Goal: Task Accomplishment & Management: Use online tool/utility

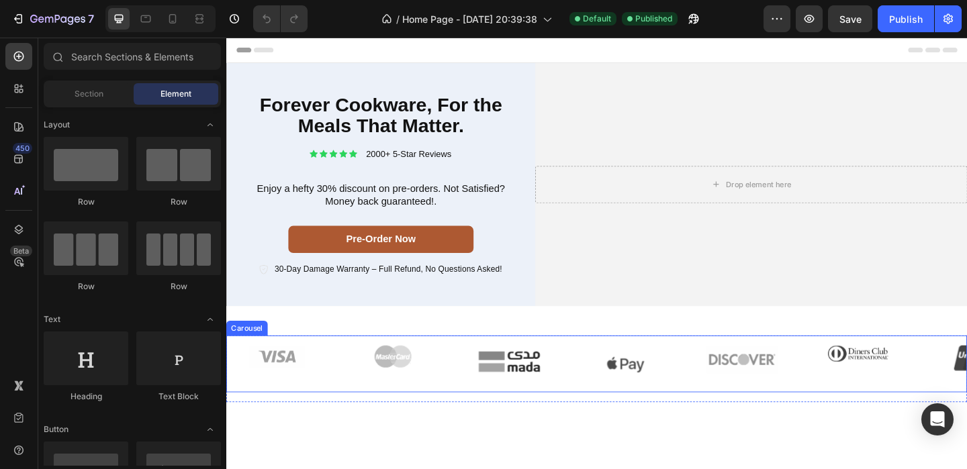
click at [469, 368] on div "Image Image Image Image Image Image Image Carousel" at bounding box center [629, 393] width 806 height 62
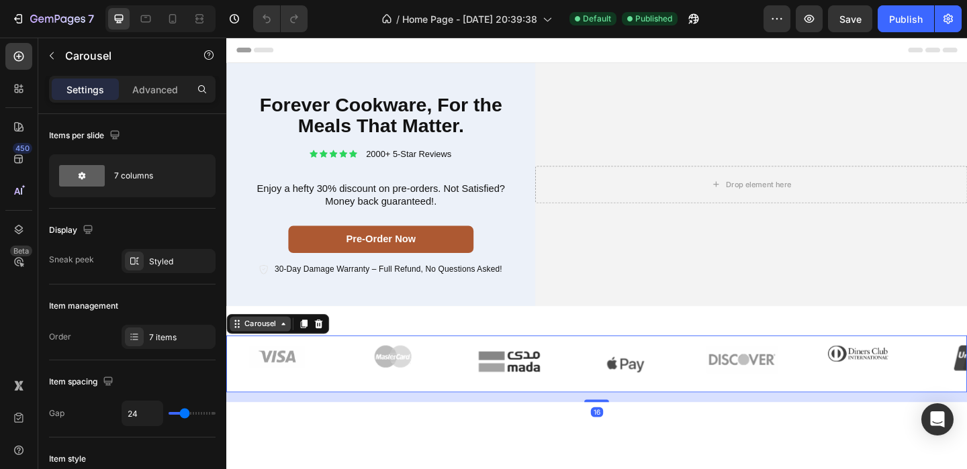
click at [273, 344] on div "Carousel" at bounding box center [263, 349] width 40 height 12
click at [273, 345] on div "Carousel" at bounding box center [263, 349] width 40 height 12
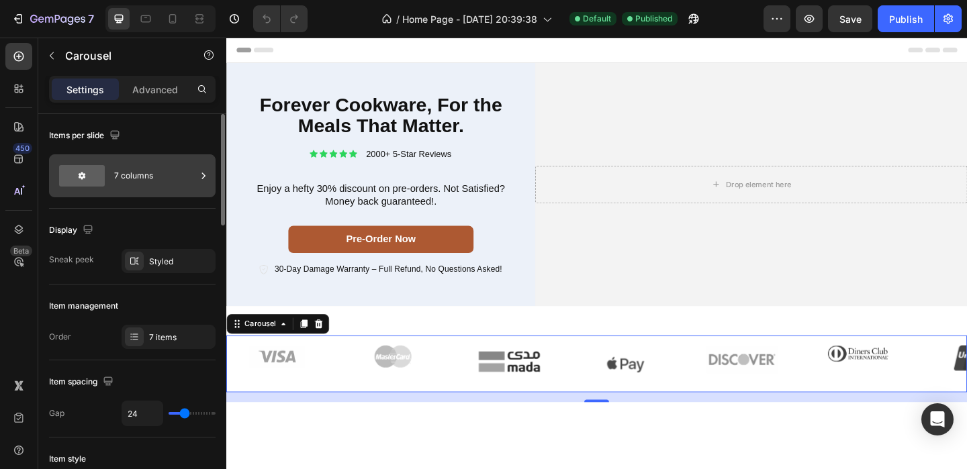
click at [120, 172] on div "7 columns" at bounding box center [155, 176] width 82 height 31
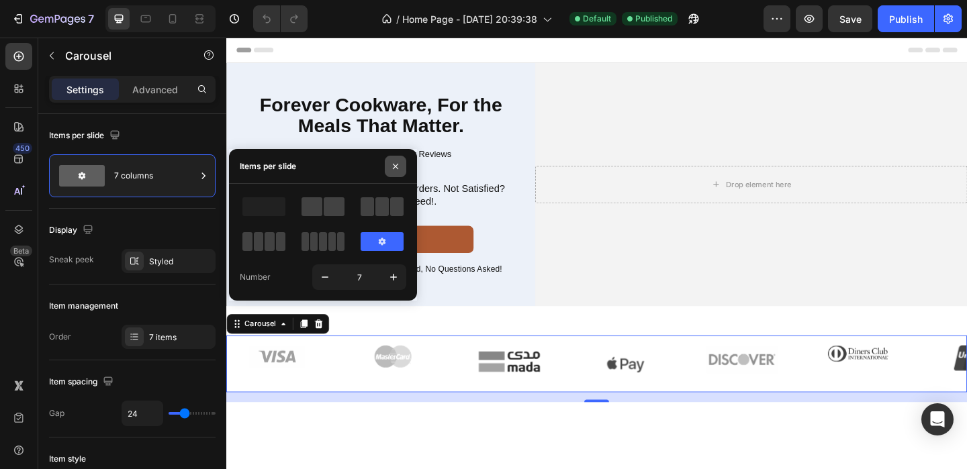
click at [396, 172] on button "button" at bounding box center [395, 166] width 21 height 21
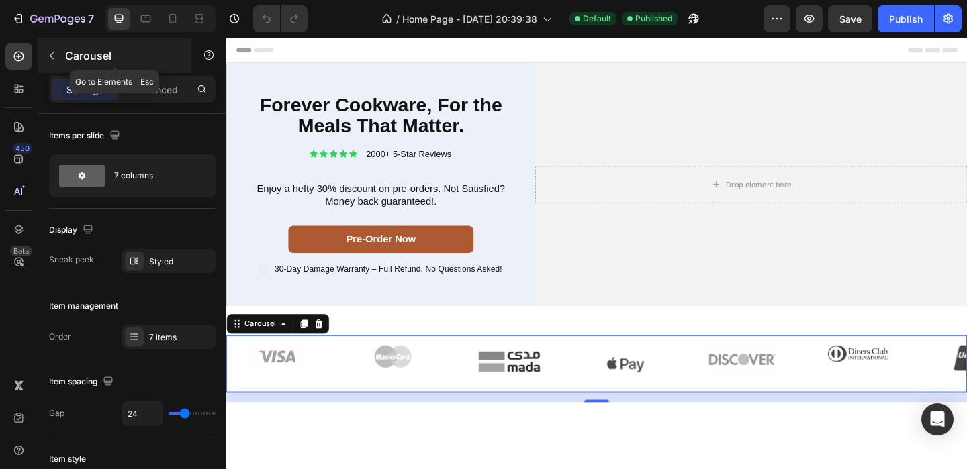
click at [52, 54] on icon "button" at bounding box center [51, 55] width 11 height 11
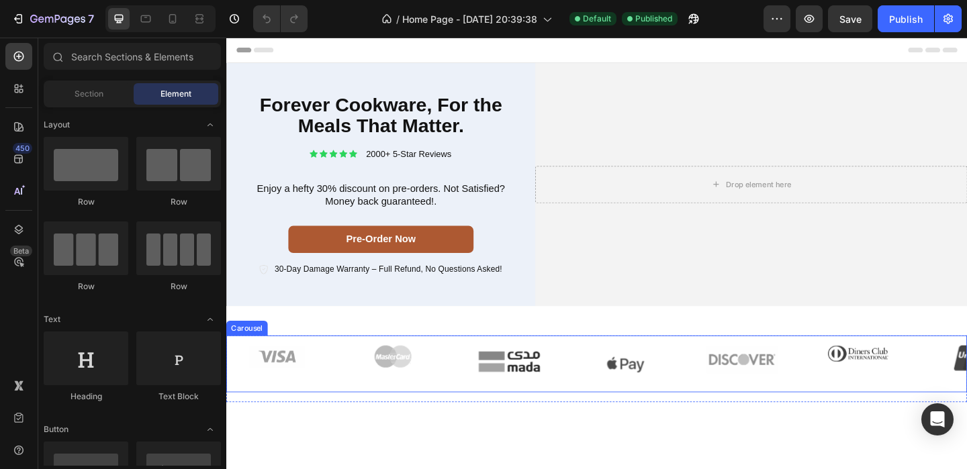
click at [488, 365] on div "Image Image Image Image Image Image Image Carousel" at bounding box center [629, 393] width 806 height 62
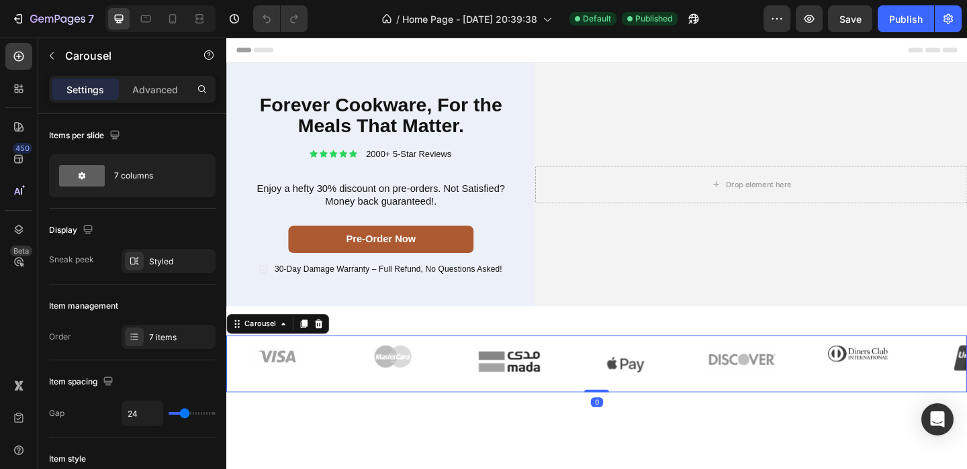
drag, startPoint x: 627, startPoint y: 431, endPoint x: 637, endPoint y: 416, distance: 17.5
click at [637, 416] on div "Image Image Image Image Image Image Image Carousel 0" at bounding box center [629, 393] width 806 height 62
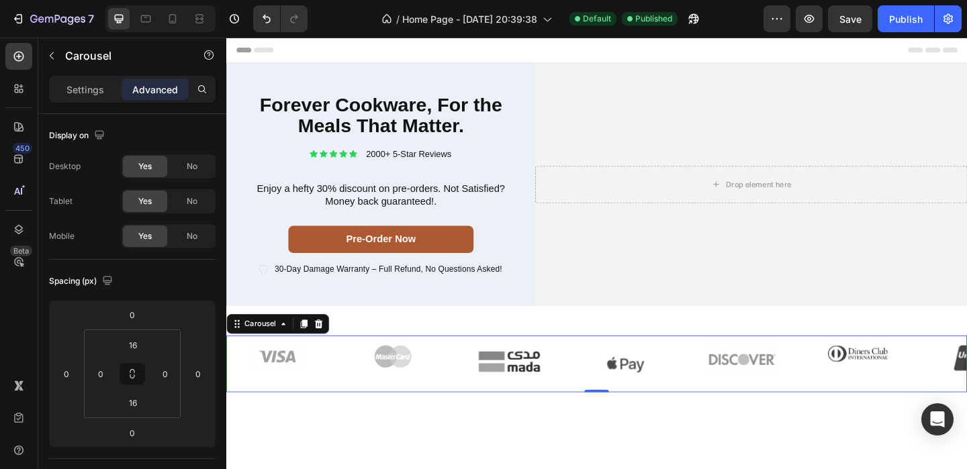
click at [467, 346] on div "Image Image Image Image Image Image Image Carousel 0 Row Section 2" at bounding box center [629, 388] width 806 height 116
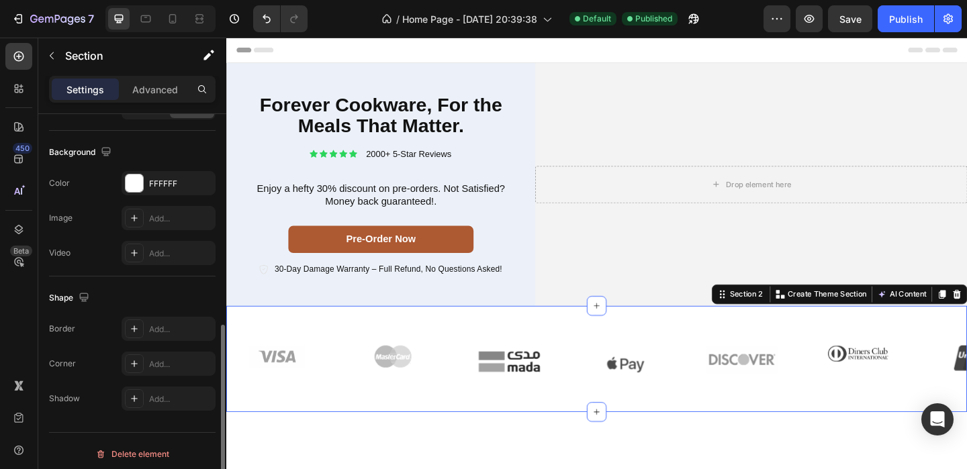
scroll to position [426, 0]
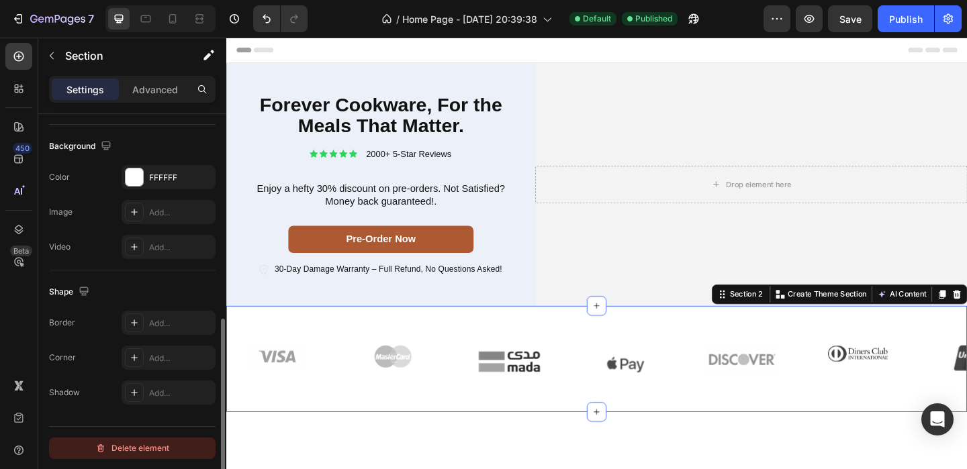
click at [128, 445] on div "Delete element" at bounding box center [132, 449] width 74 height 16
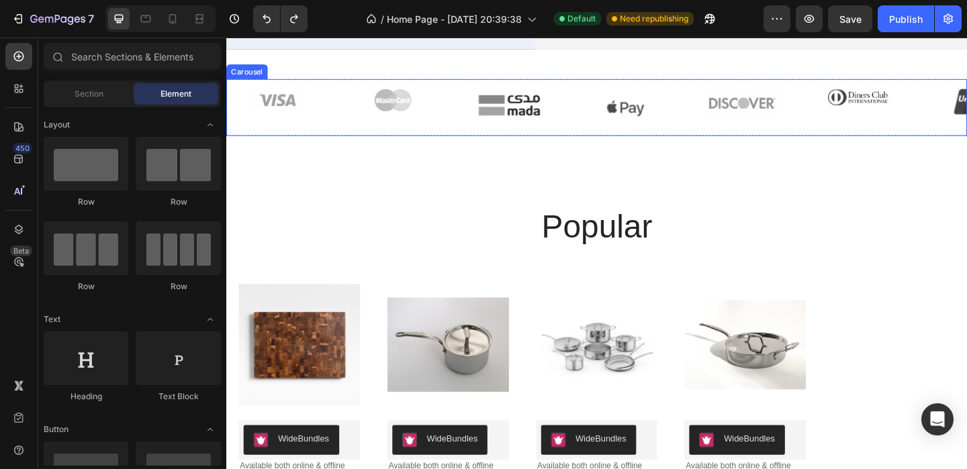
scroll to position [291, 0]
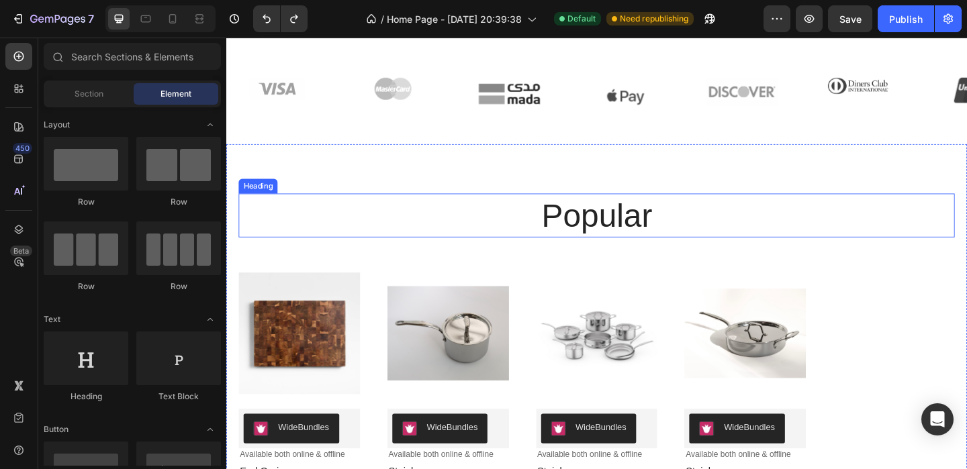
click at [500, 218] on h2 "popular" at bounding box center [629, 232] width 779 height 48
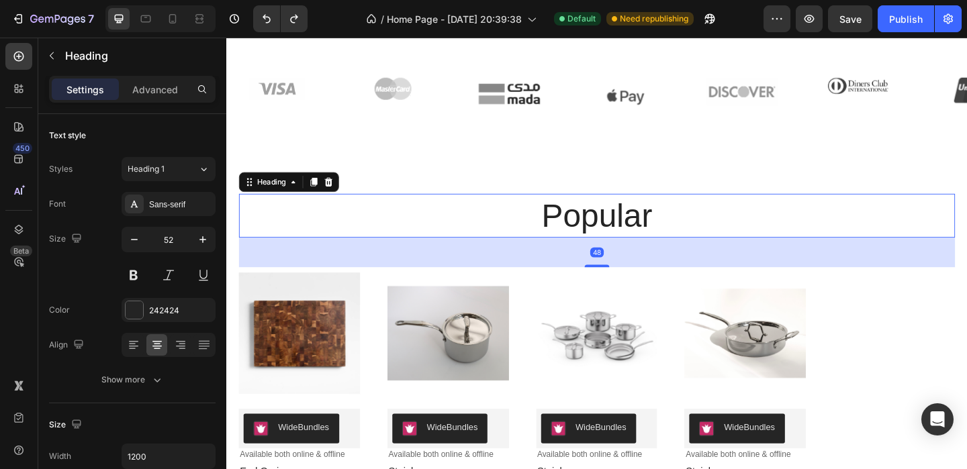
click at [629, 283] on div "48" at bounding box center [629, 271] width 779 height 32
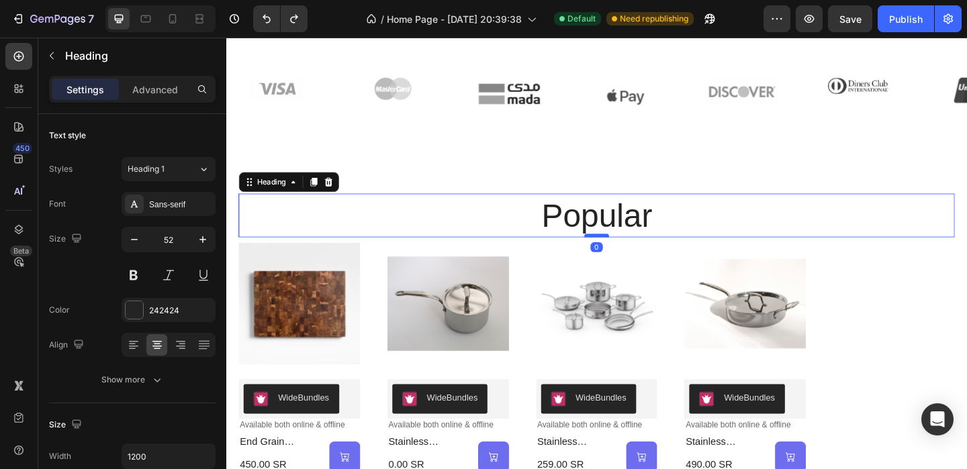
drag, startPoint x: 624, startPoint y: 285, endPoint x: 629, endPoint y: 253, distance: 33.2
click at [629, 253] on div at bounding box center [629, 253] width 27 height 4
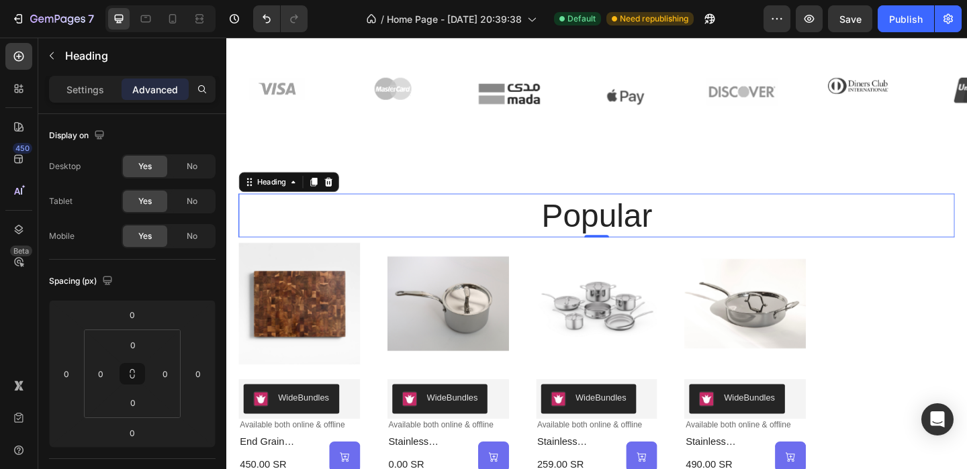
click at [457, 224] on h2 "popular" at bounding box center [629, 232] width 779 height 48
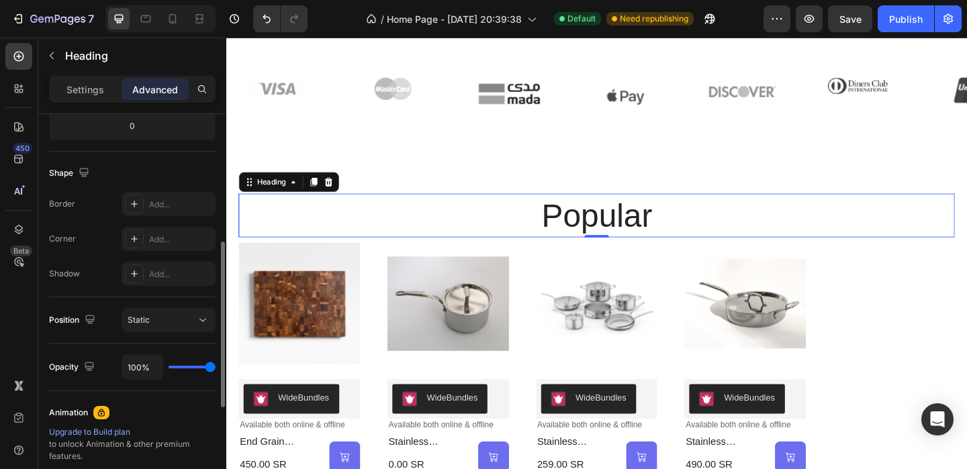
scroll to position [308, 0]
click at [171, 328] on button "Static" at bounding box center [169, 320] width 94 height 24
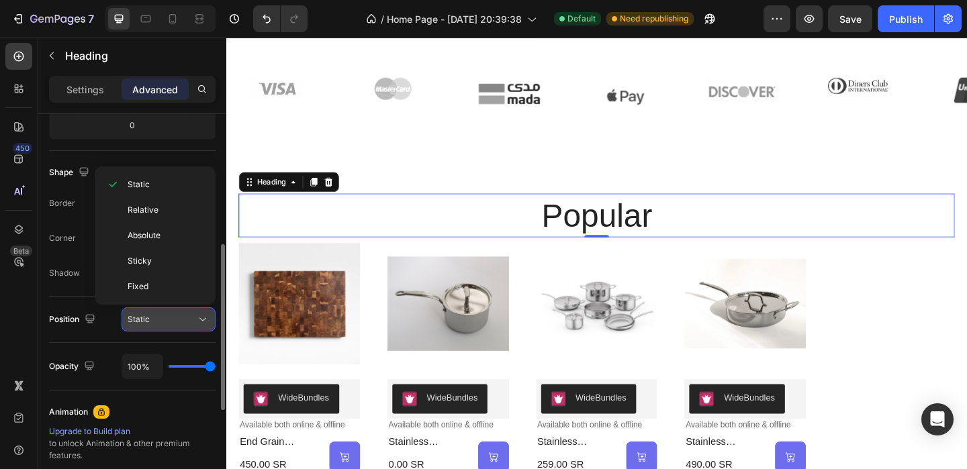
click at [161, 310] on button "Static" at bounding box center [169, 320] width 94 height 24
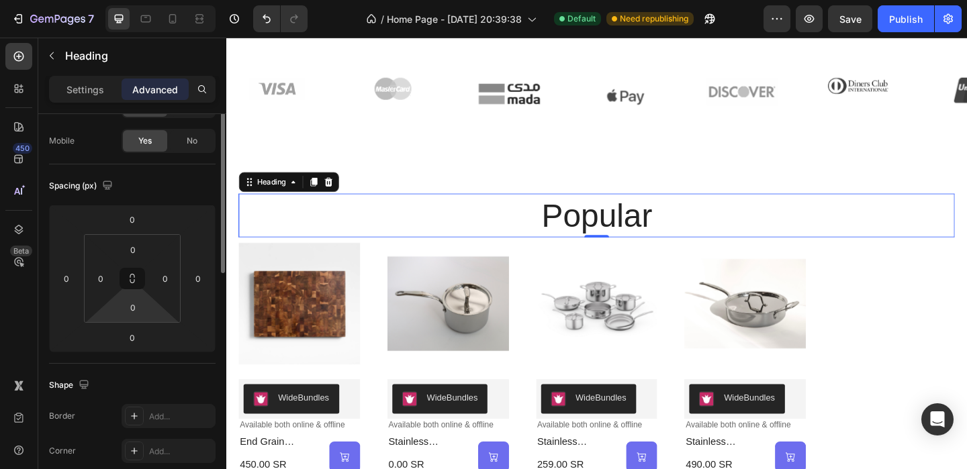
scroll to position [0, 0]
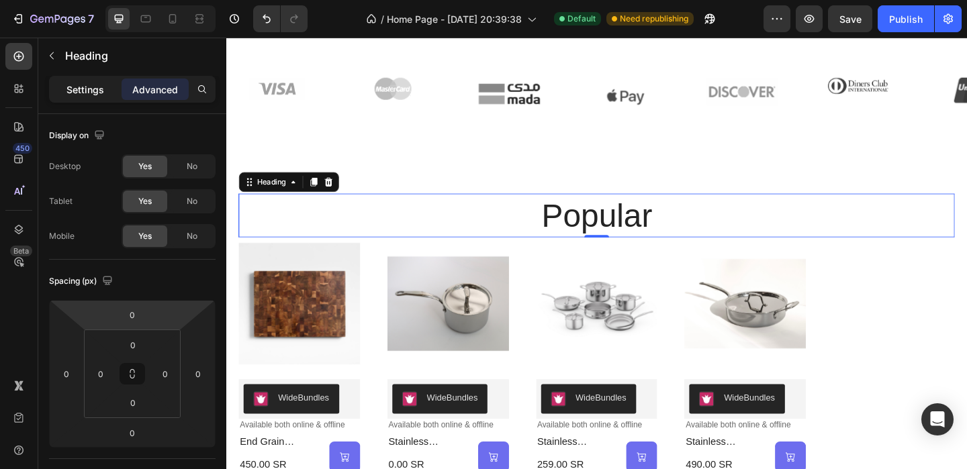
click at [93, 91] on p "Settings" at bounding box center [85, 90] width 38 height 14
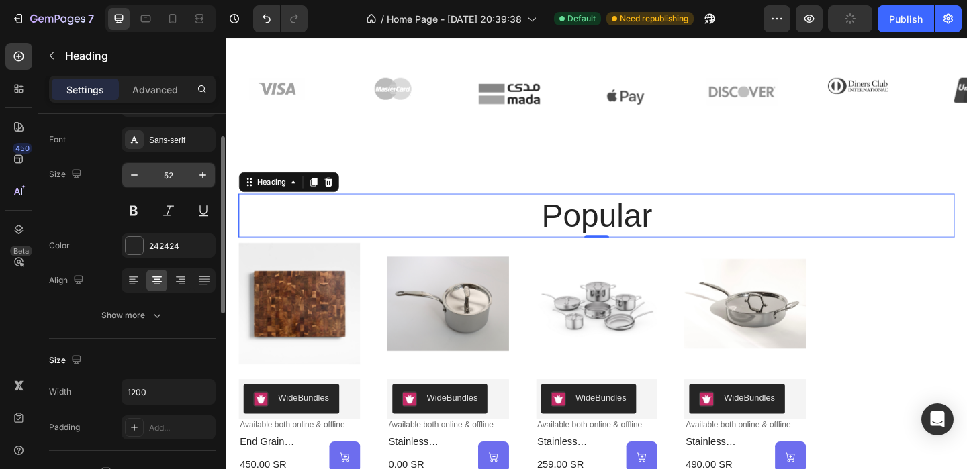
scroll to position [65, 0]
click at [135, 283] on icon at bounding box center [133, 279] width 13 height 13
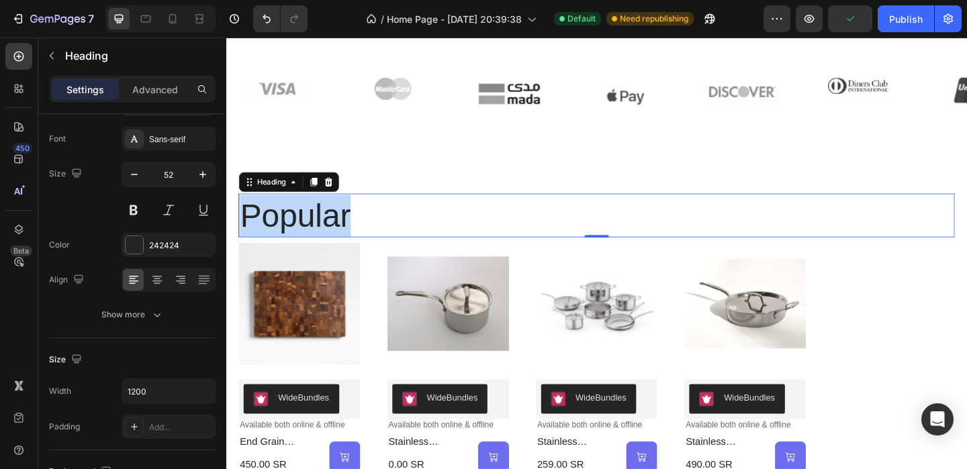
click at [328, 228] on p "popular" at bounding box center [629, 232] width 776 height 46
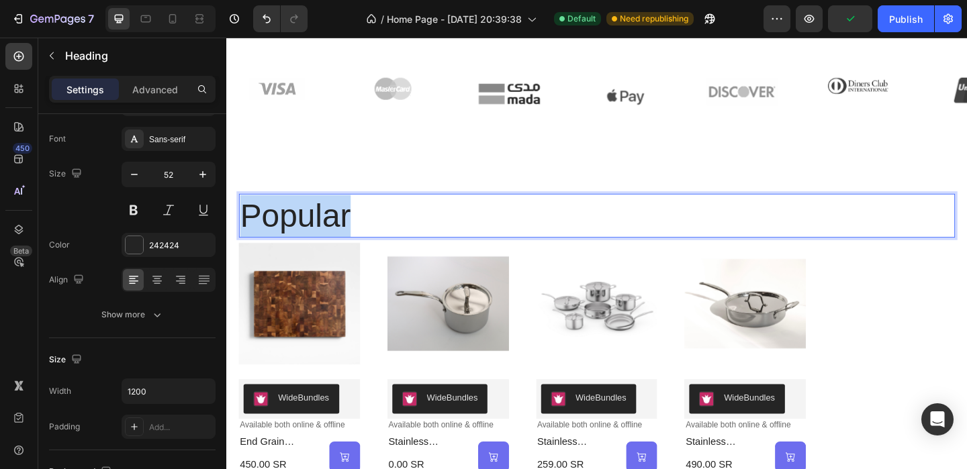
click at [328, 228] on p "popular" at bounding box center [629, 232] width 776 height 46
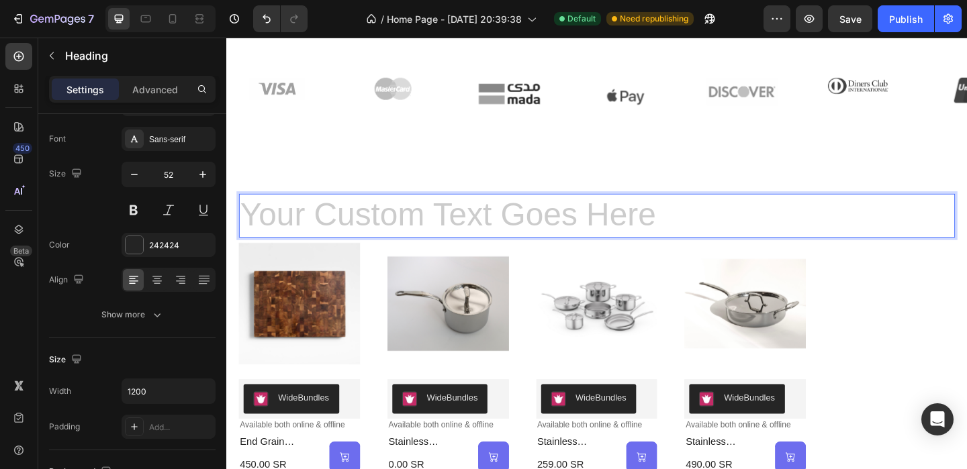
click at [339, 246] on h2 "Rich Text Editor. Editing area: main" at bounding box center [629, 232] width 779 height 48
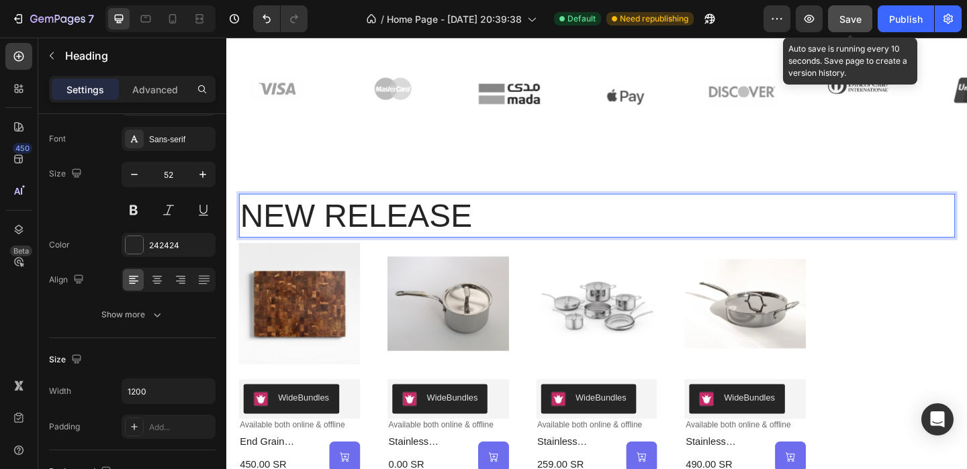
click at [845, 20] on span "Save" at bounding box center [851, 18] width 22 height 11
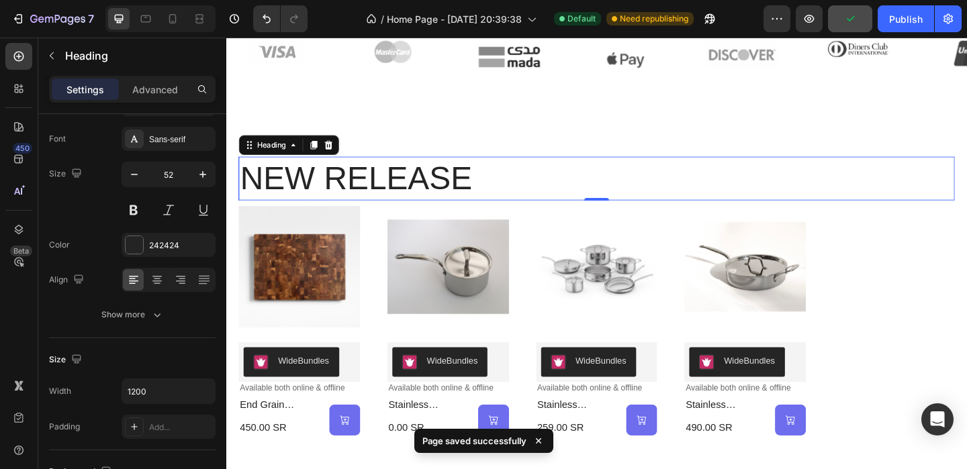
scroll to position [342, 0]
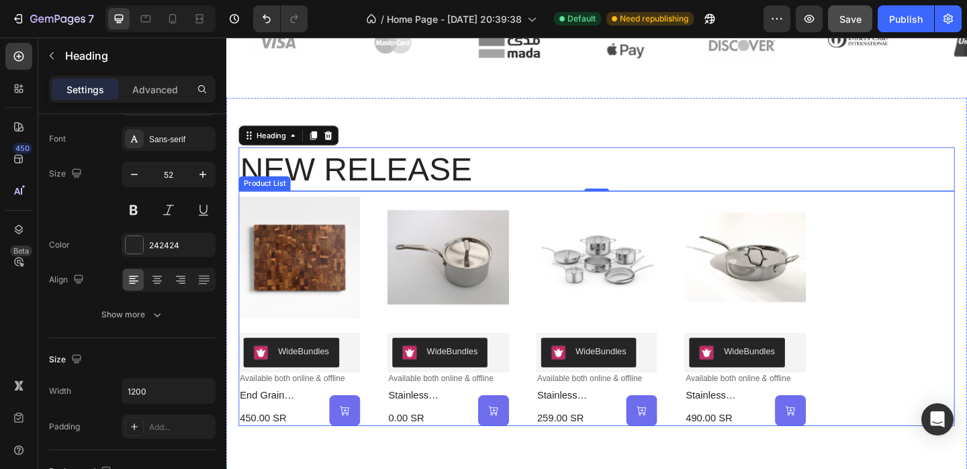
click at [897, 287] on div "Product Images WideBundles WideBundles Available both online & offline Text Blo…" at bounding box center [629, 333] width 779 height 256
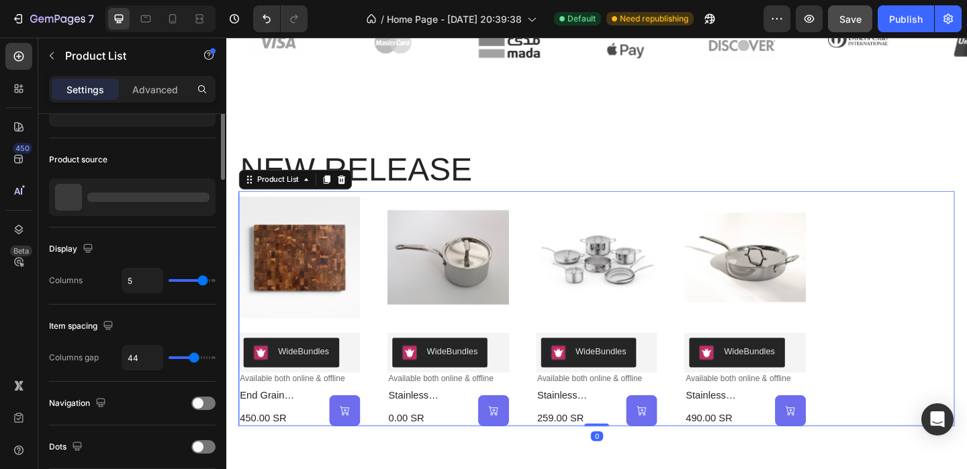
scroll to position [0, 0]
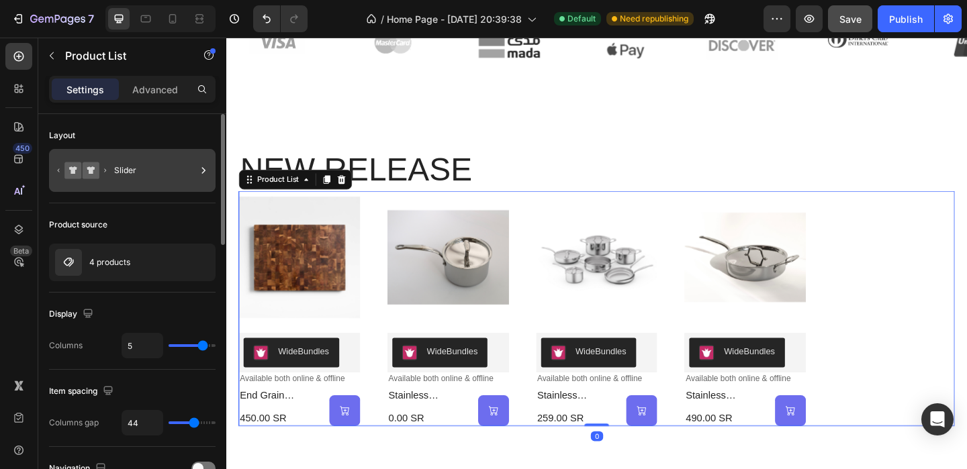
click at [184, 169] on div "Slider" at bounding box center [155, 170] width 82 height 31
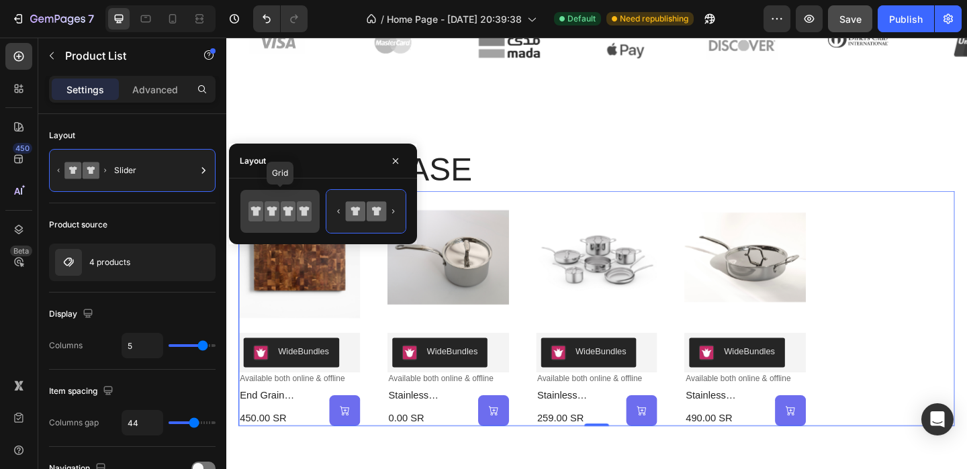
click at [300, 216] on icon at bounding box center [304, 211] width 15 height 20
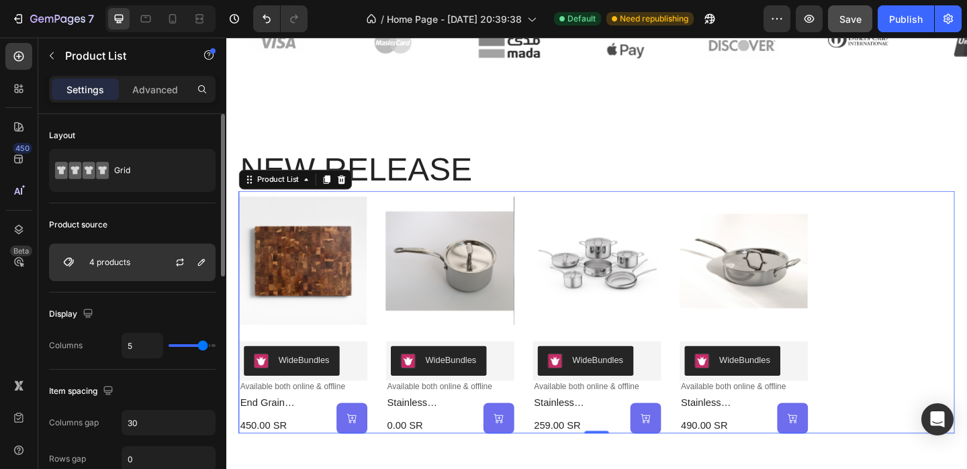
click at [111, 266] on p "4 products" at bounding box center [109, 262] width 41 height 9
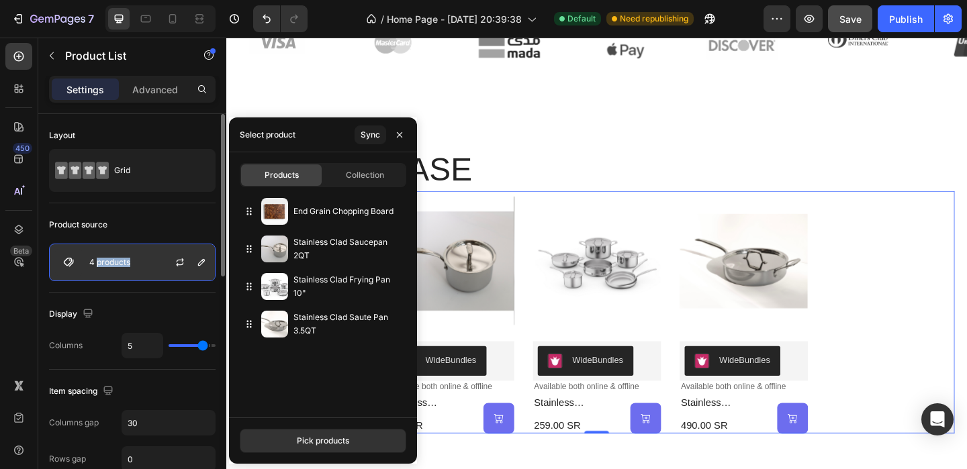
click at [111, 266] on p "4 products" at bounding box center [109, 262] width 41 height 9
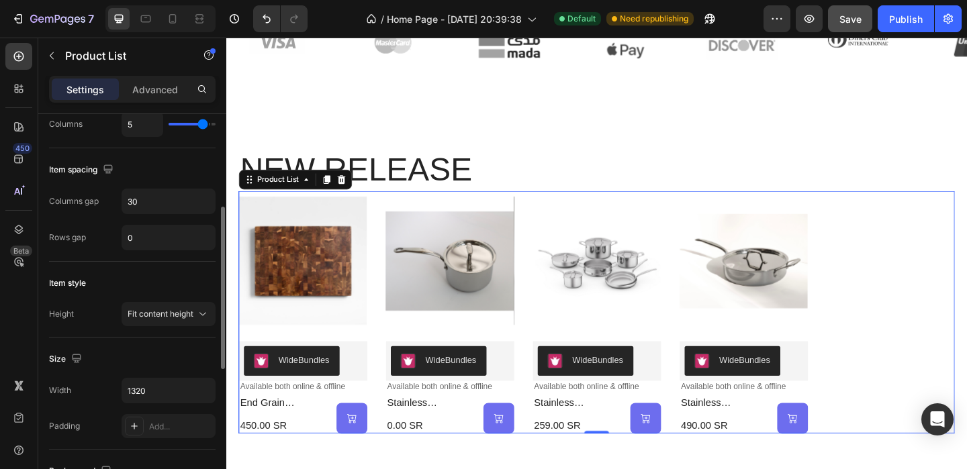
scroll to position [223, 0]
click at [177, 314] on span "Fit content height" at bounding box center [161, 313] width 66 height 10
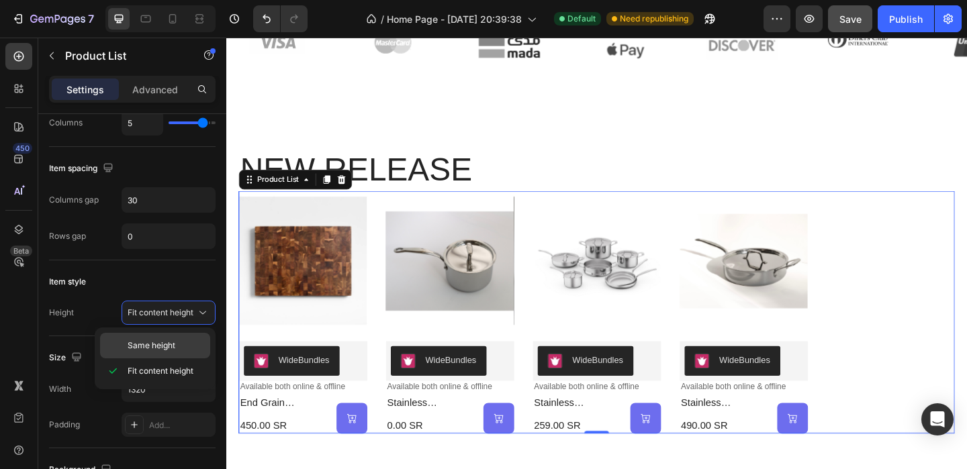
click at [161, 341] on span "Same height" at bounding box center [152, 346] width 48 height 12
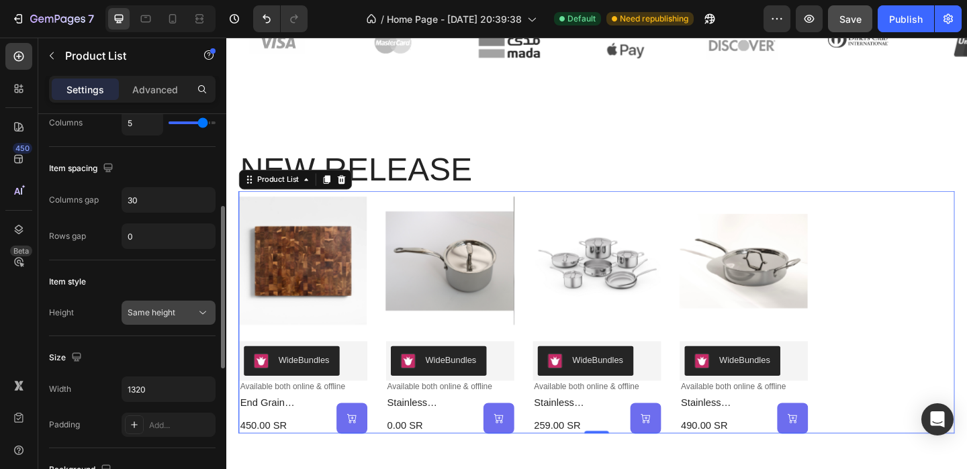
click at [164, 308] on span "Same height" at bounding box center [152, 313] width 48 height 10
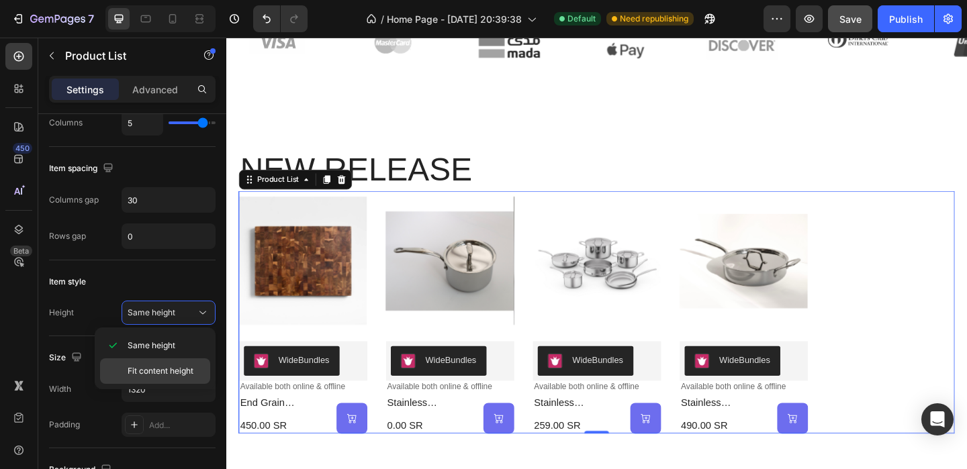
click at [138, 365] on span "Fit content height" at bounding box center [161, 371] width 66 height 12
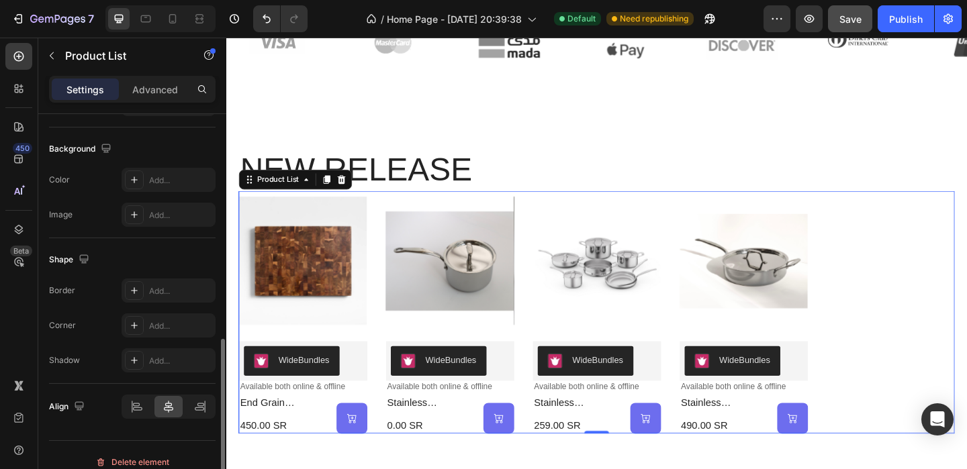
scroll to position [558, 0]
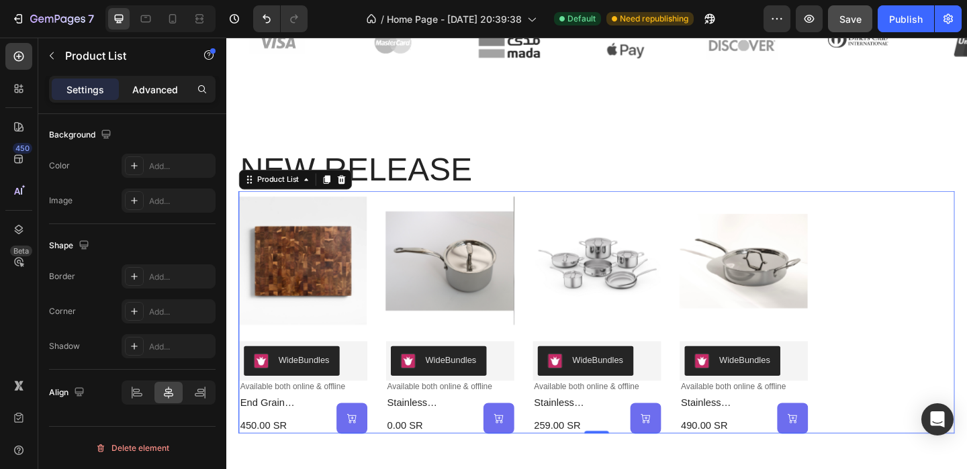
click at [163, 95] on p "Advanced" at bounding box center [155, 90] width 46 height 14
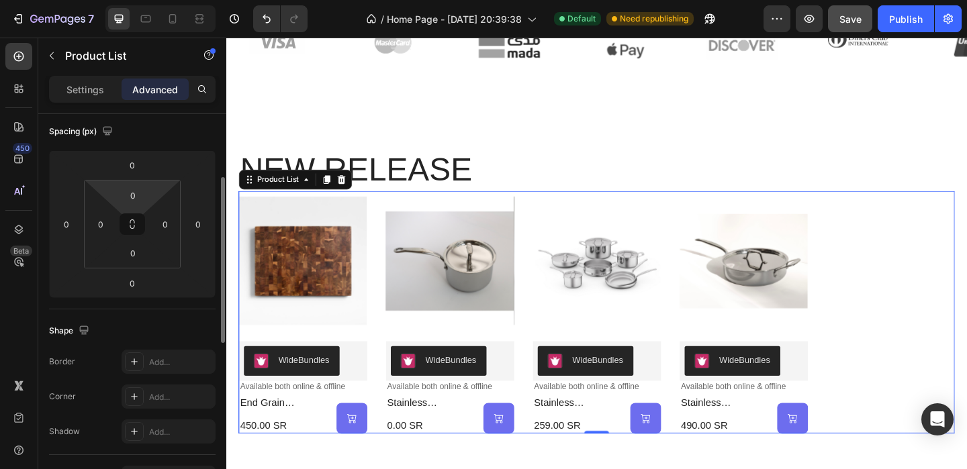
scroll to position [0, 0]
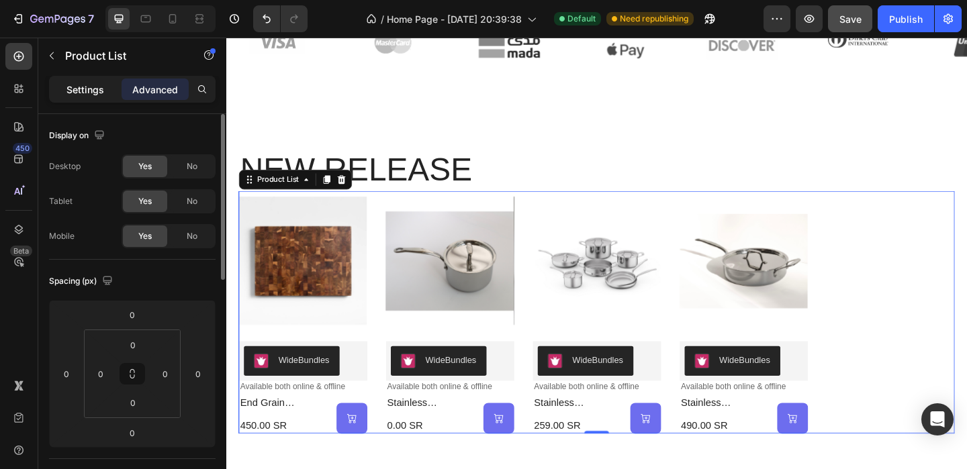
click at [90, 97] on div "Settings" at bounding box center [85, 89] width 67 height 21
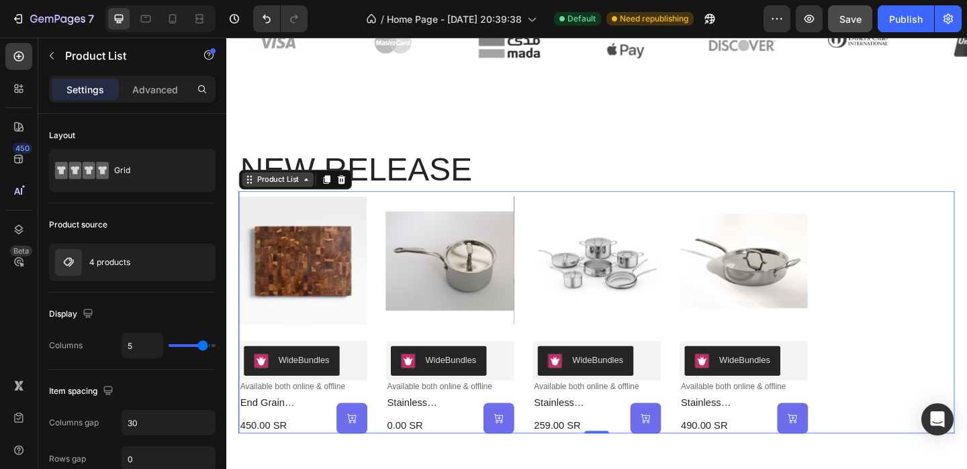
click at [315, 187] on icon at bounding box center [313, 192] width 11 height 11
click at [303, 194] on div "Product List" at bounding box center [282, 192] width 51 height 12
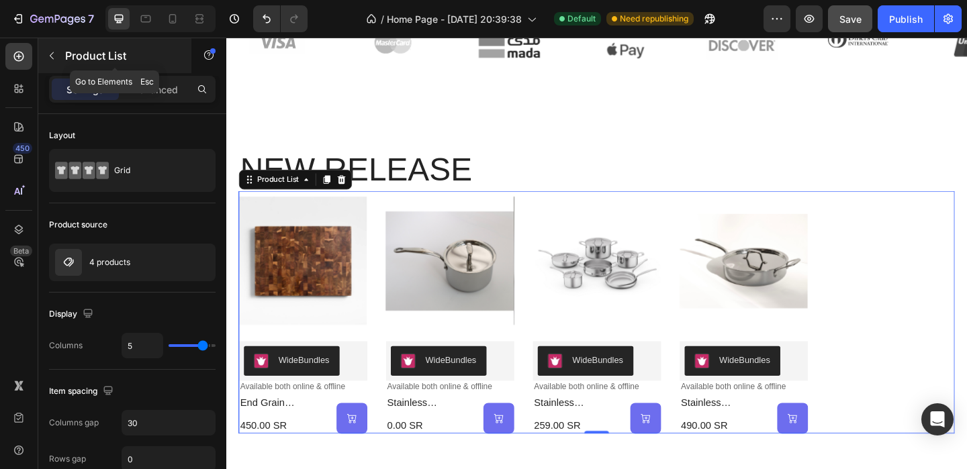
click at [52, 60] on icon "button" at bounding box center [51, 55] width 11 height 11
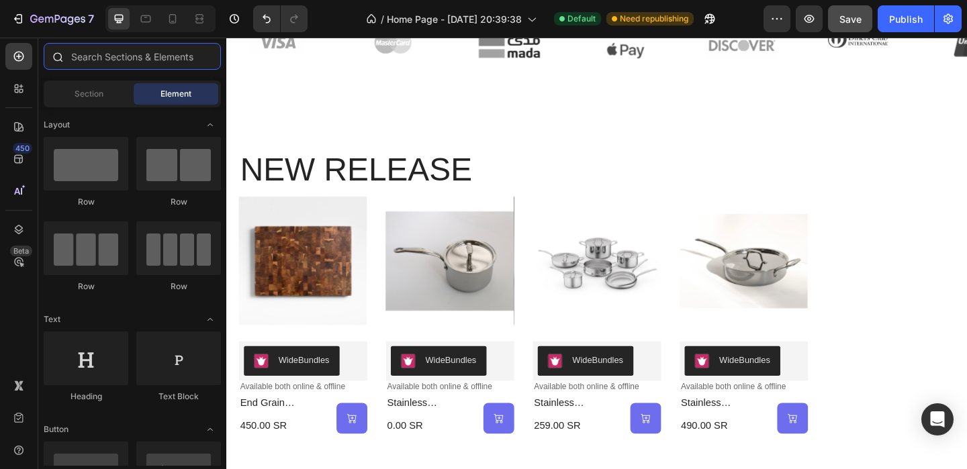
click at [125, 46] on input "text" at bounding box center [132, 56] width 177 height 27
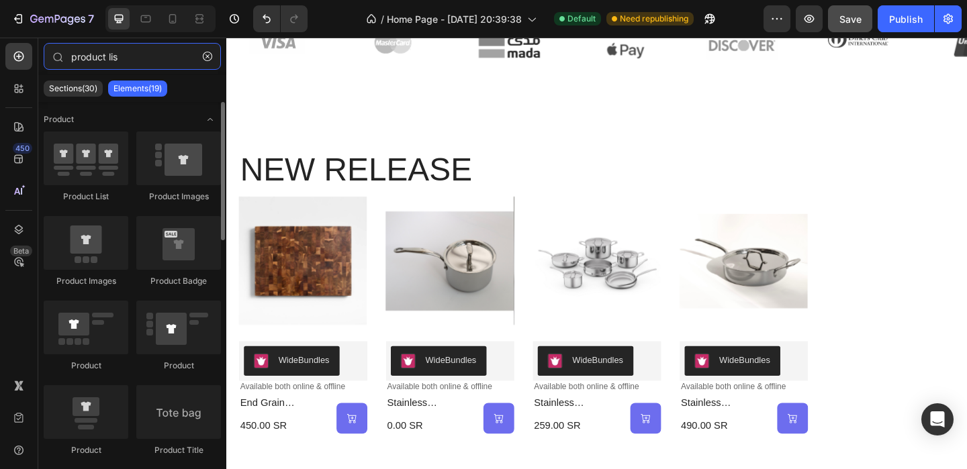
type input "product list"
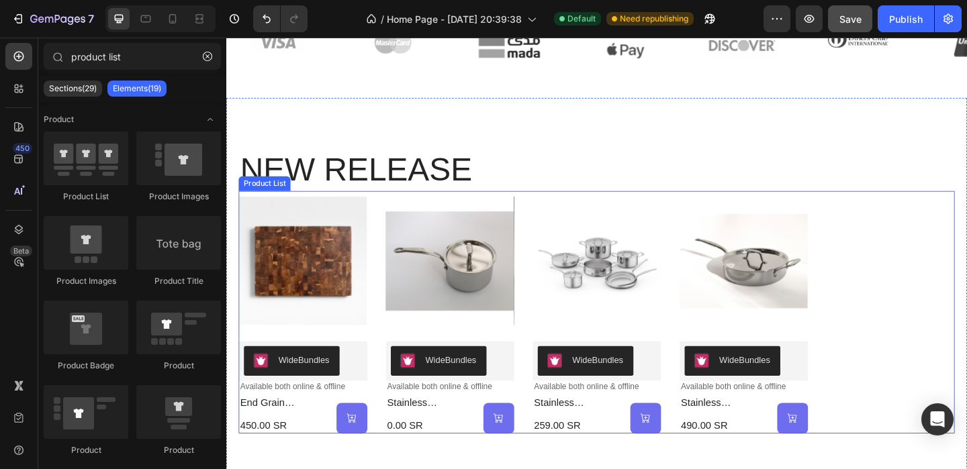
click at [955, 288] on div "Product Images WideBundles WideBundles Available both online & offline Text Blo…" at bounding box center [629, 337] width 779 height 264
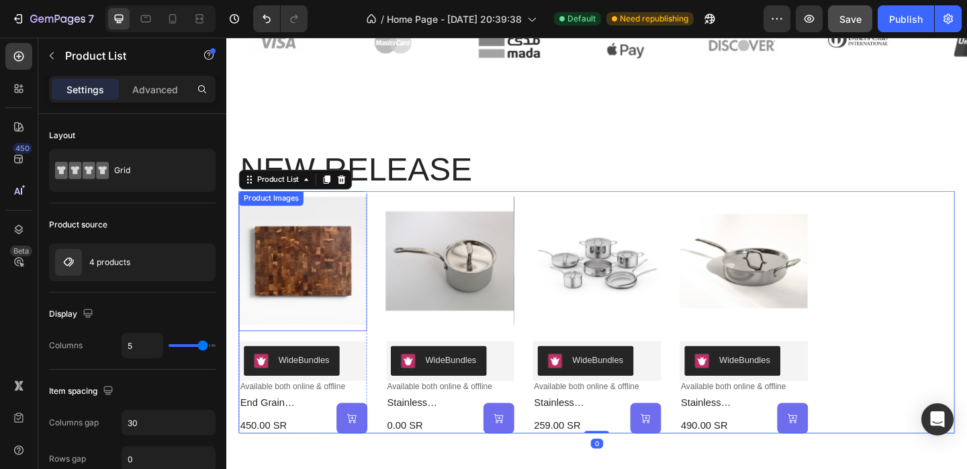
click at [314, 273] on img at bounding box center [310, 281] width 140 height 152
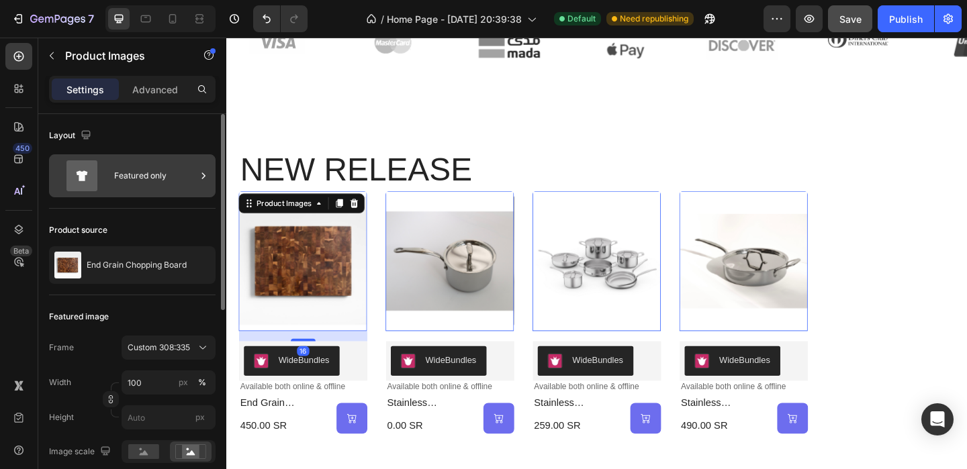
click at [170, 173] on div "Featured only" at bounding box center [155, 176] width 82 height 31
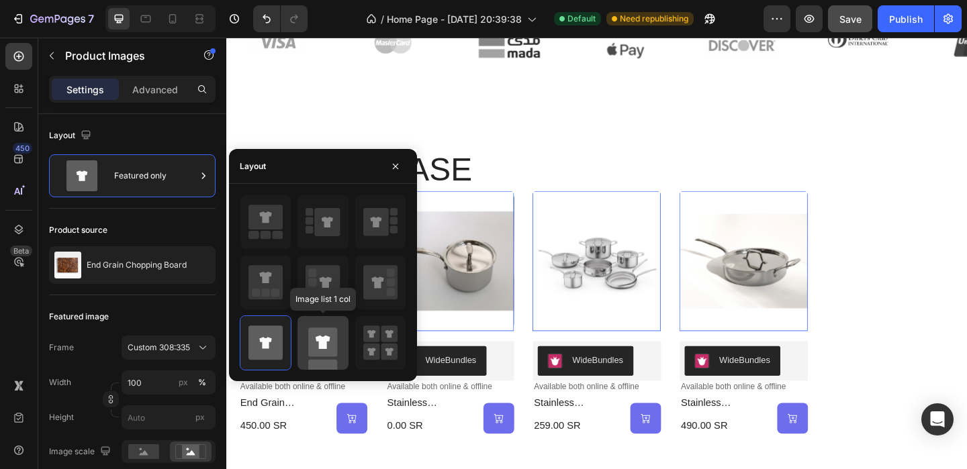
click at [314, 341] on rect at bounding box center [322, 342] width 29 height 29
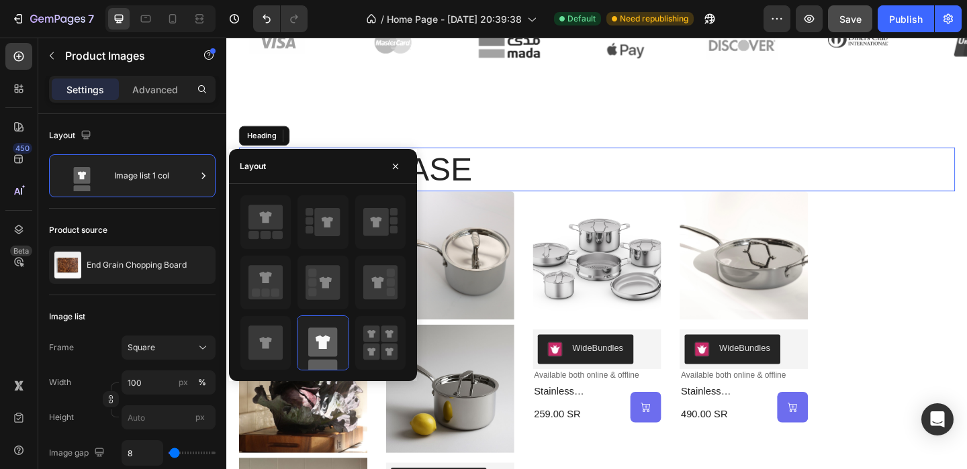
click at [935, 171] on p "NEW RELEASE" at bounding box center [629, 182] width 776 height 46
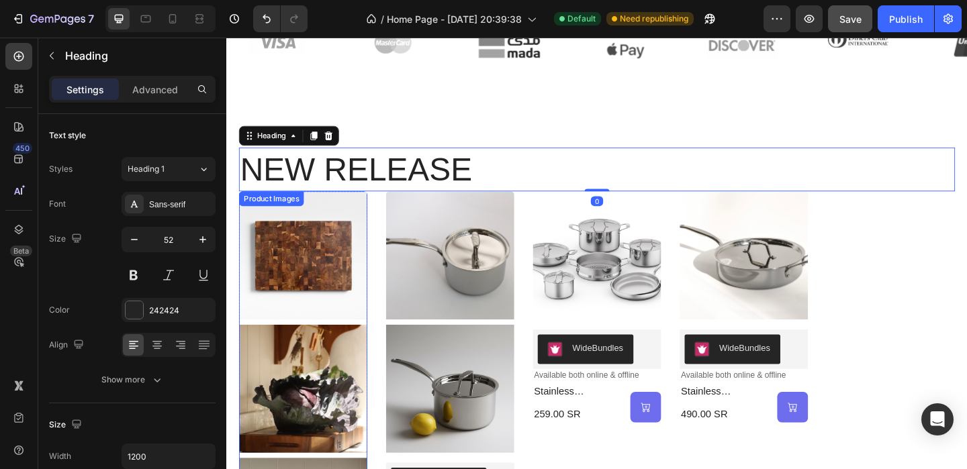
click at [359, 226] on img at bounding box center [310, 275] width 140 height 140
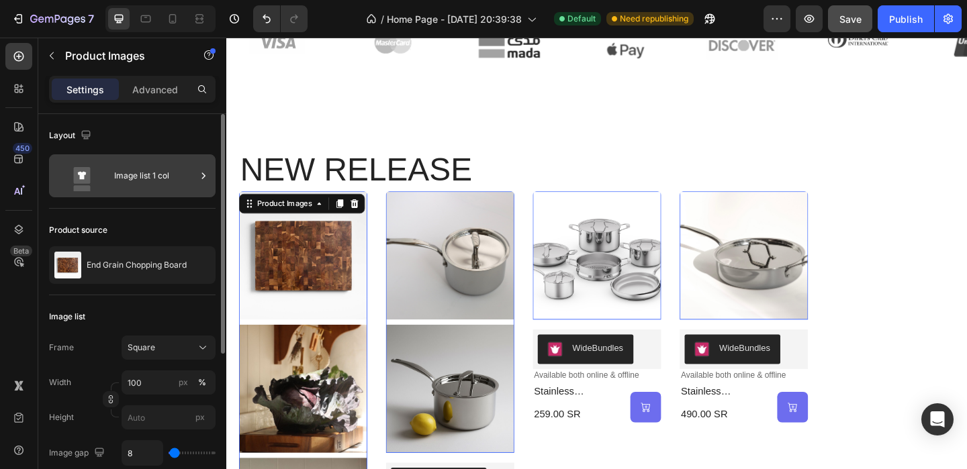
click at [177, 177] on div "Image list 1 col" at bounding box center [155, 176] width 82 height 31
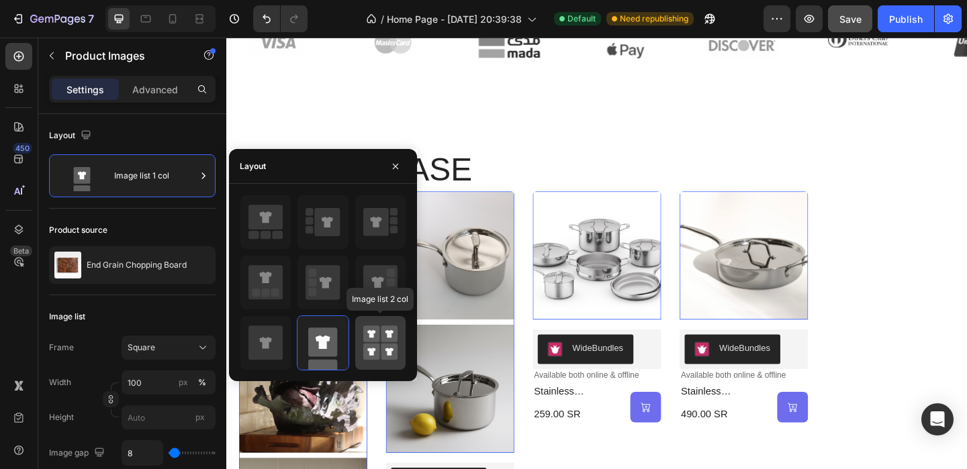
click at [369, 326] on rect at bounding box center [371, 334] width 17 height 17
type input "50"
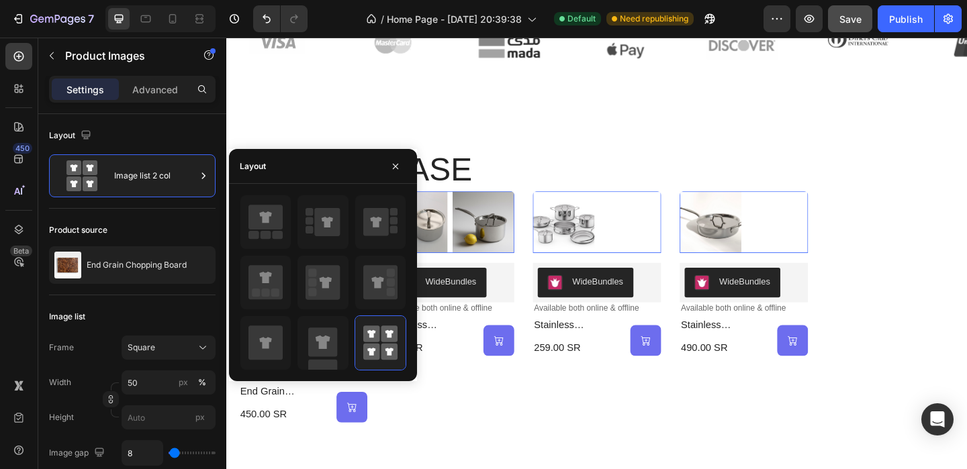
click at [948, 160] on p "NEW RELEASE" at bounding box center [629, 182] width 776 height 46
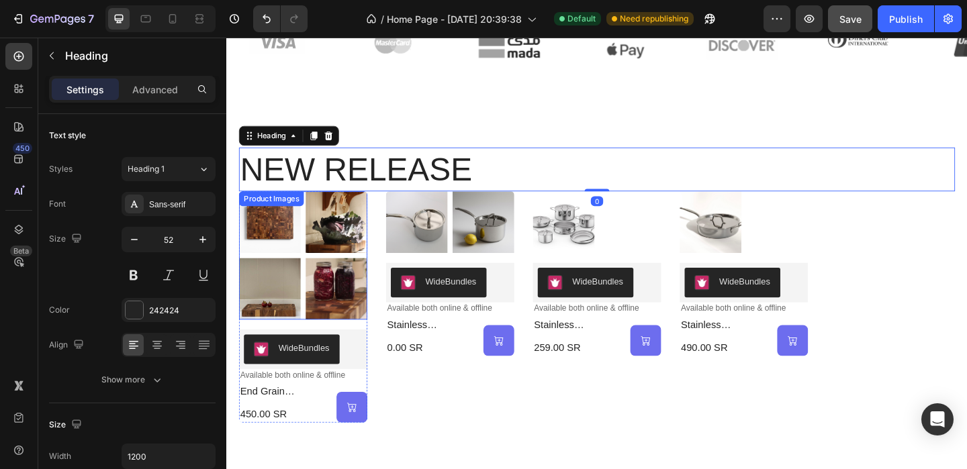
click at [349, 232] on img at bounding box center [345, 238] width 67 height 67
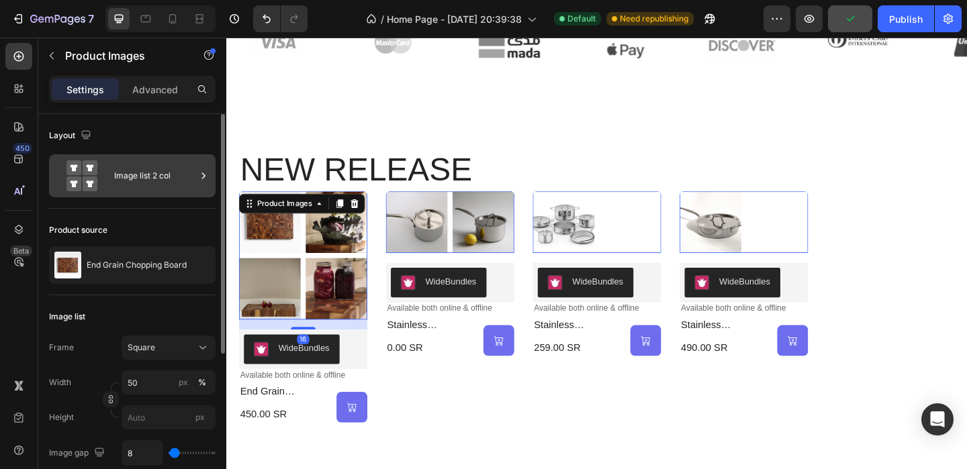
click at [181, 167] on div "Image list 2 col" at bounding box center [155, 176] width 82 height 31
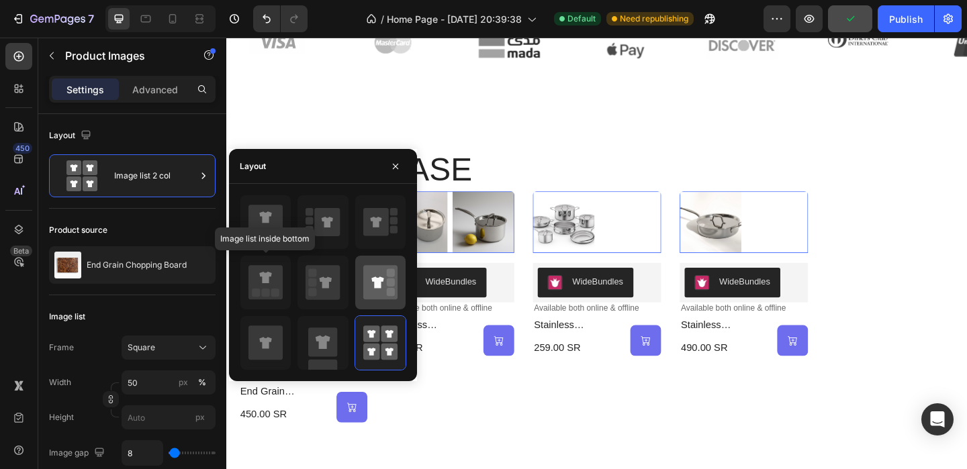
click at [265, 275] on icon at bounding box center [265, 277] width 12 height 11
type input "100"
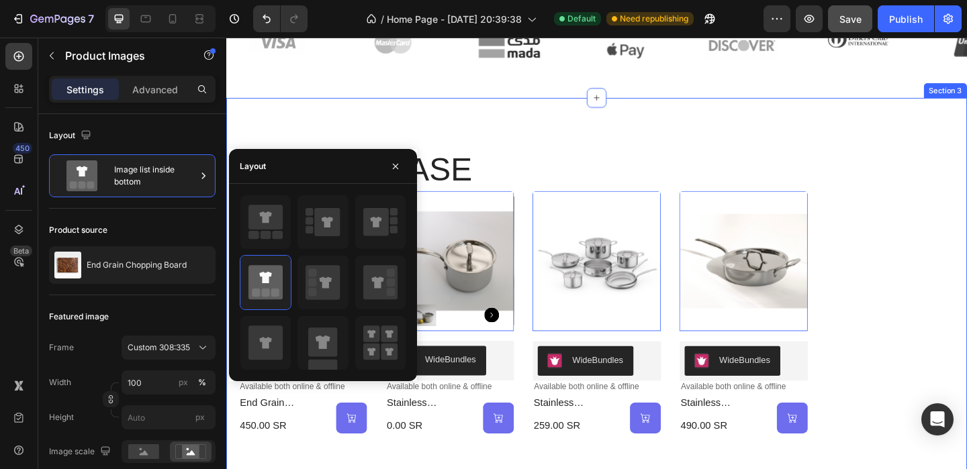
click at [708, 144] on div "NEW RELEASE Heading Product Images 16 WideBundles WideBundles Available both on…" at bounding box center [629, 312] width 806 height 419
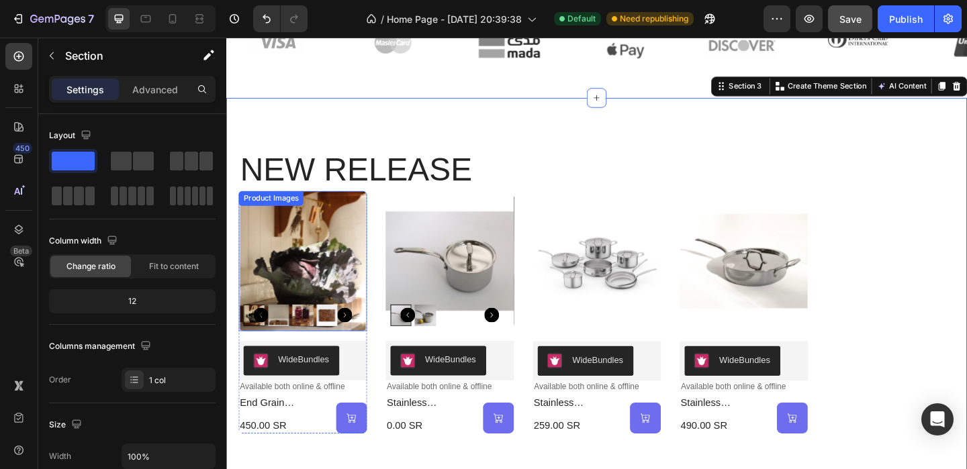
click at [344, 260] on img at bounding box center [310, 281] width 140 height 152
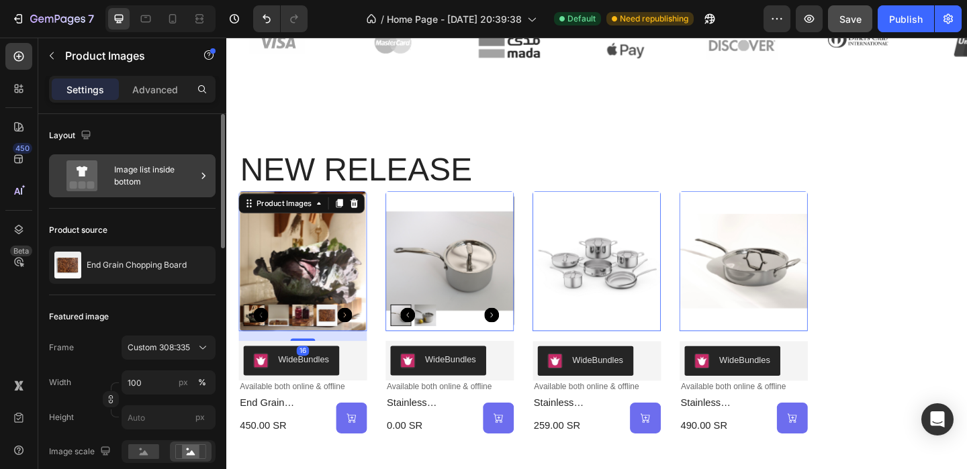
click at [181, 168] on div "Image list inside bottom" at bounding box center [155, 176] width 82 height 31
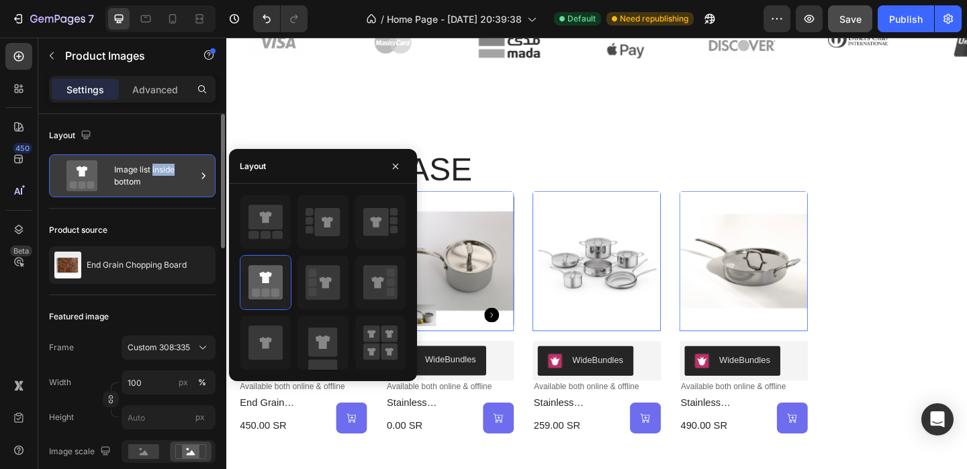
click at [181, 168] on div "Image list inside bottom" at bounding box center [155, 176] width 82 height 31
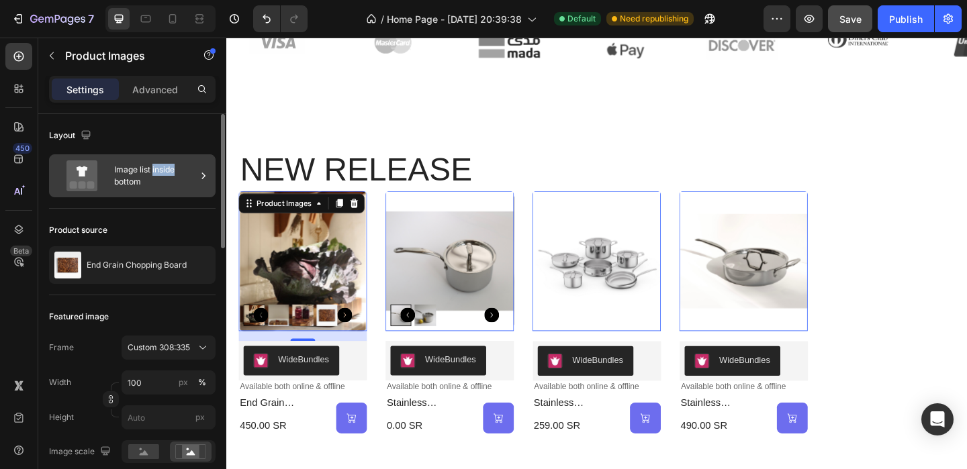
click at [156, 173] on div "Image list inside bottom" at bounding box center [155, 176] width 82 height 31
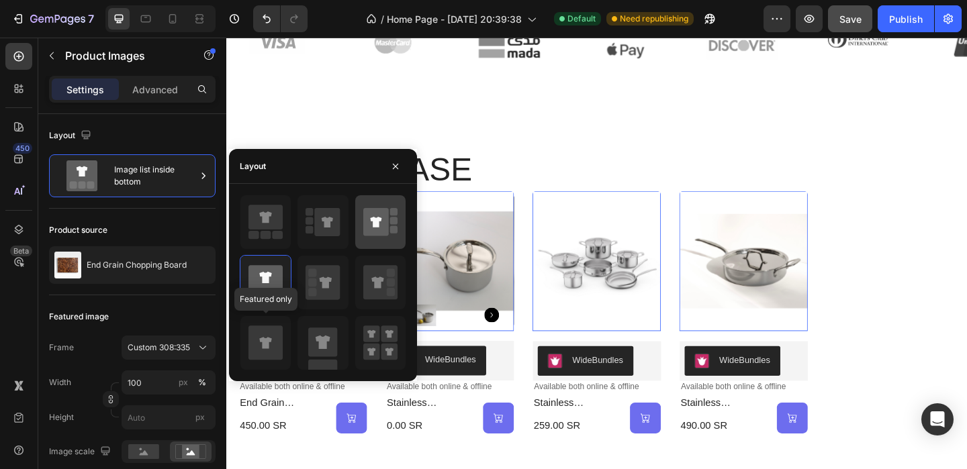
click at [264, 341] on icon at bounding box center [265, 342] width 12 height 11
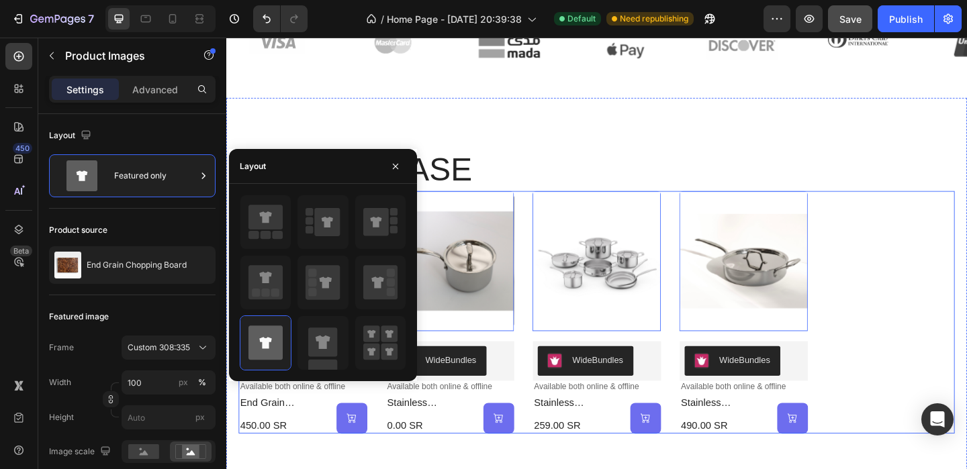
click at [966, 250] on div "Product Images 16 WideBundles WideBundles Available both online & offline Text …" at bounding box center [629, 337] width 779 height 264
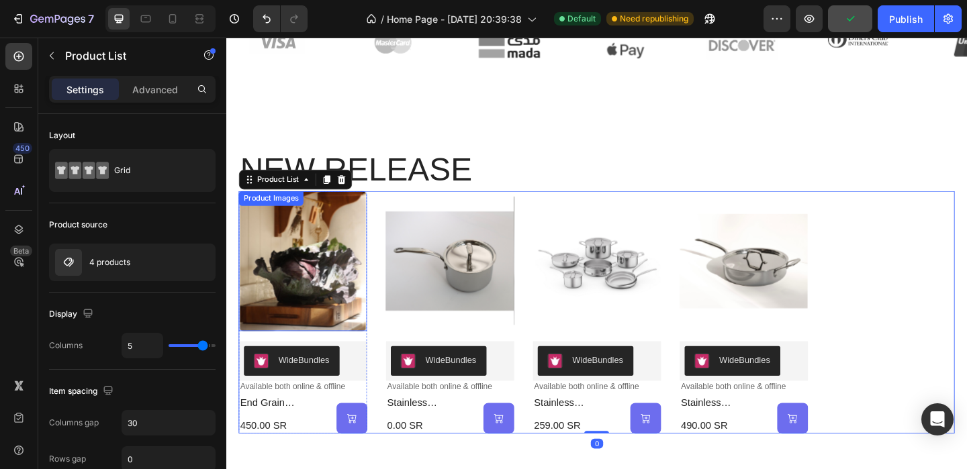
click at [355, 251] on img at bounding box center [310, 281] width 140 height 152
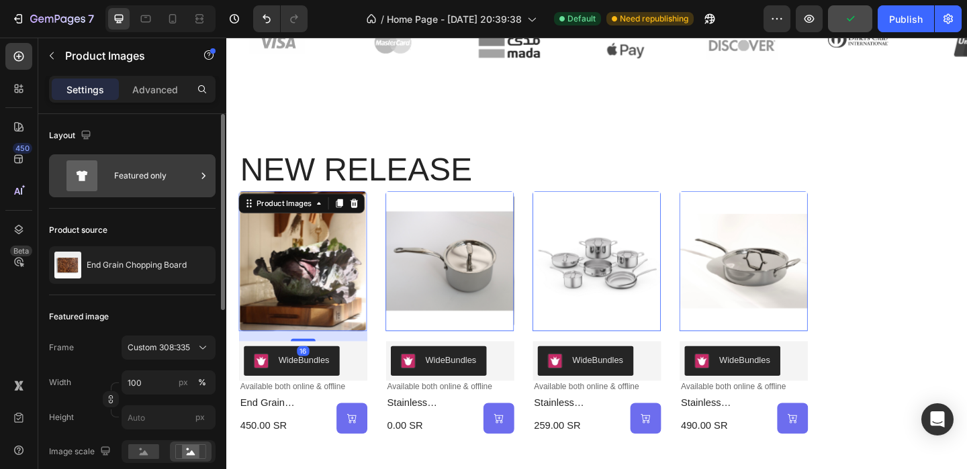
click at [146, 176] on div "Featured only" at bounding box center [155, 176] width 82 height 31
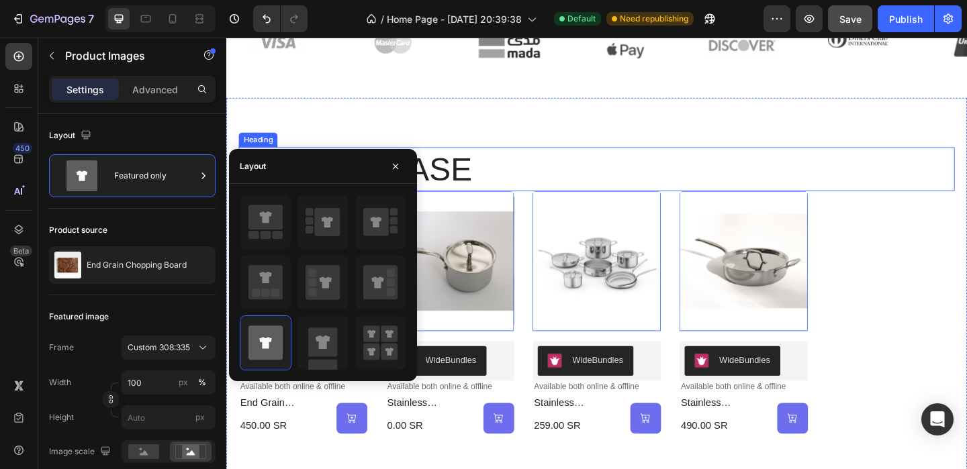
click at [819, 202] on p "NEW RELEASE" at bounding box center [629, 182] width 776 height 46
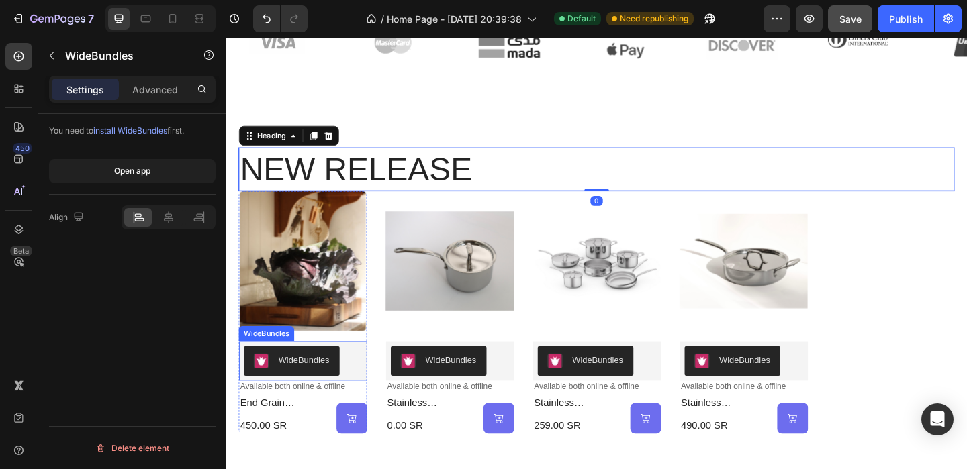
click at [314, 390] on div "WideBundles" at bounding box center [311, 388] width 56 height 14
